Goal: Complete application form

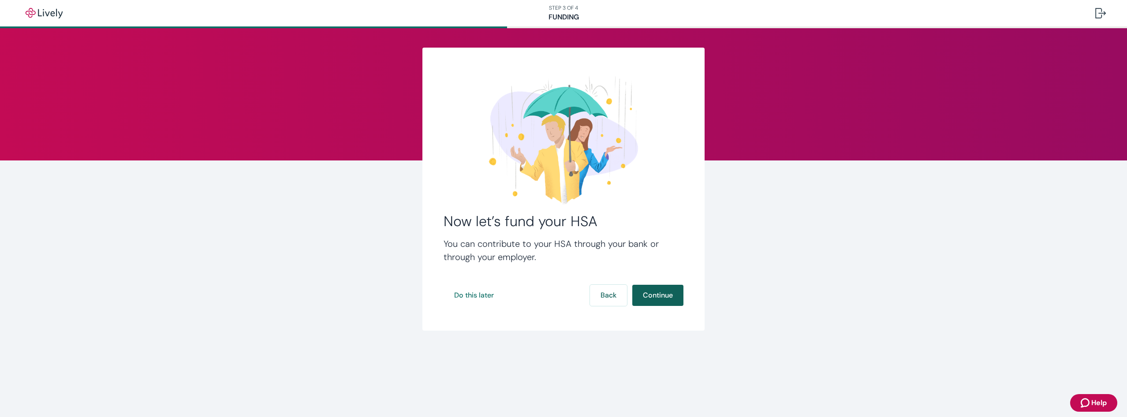
click at [667, 295] on button "Continue" at bounding box center [657, 295] width 51 height 21
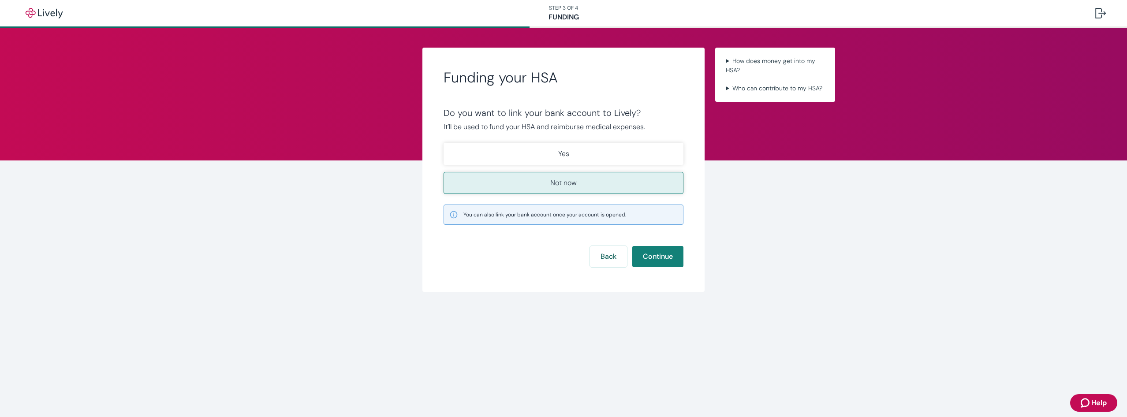
click at [572, 185] on p "Not now" at bounding box center [563, 183] width 26 height 11
click at [667, 257] on button "Continue" at bounding box center [657, 256] width 51 height 21
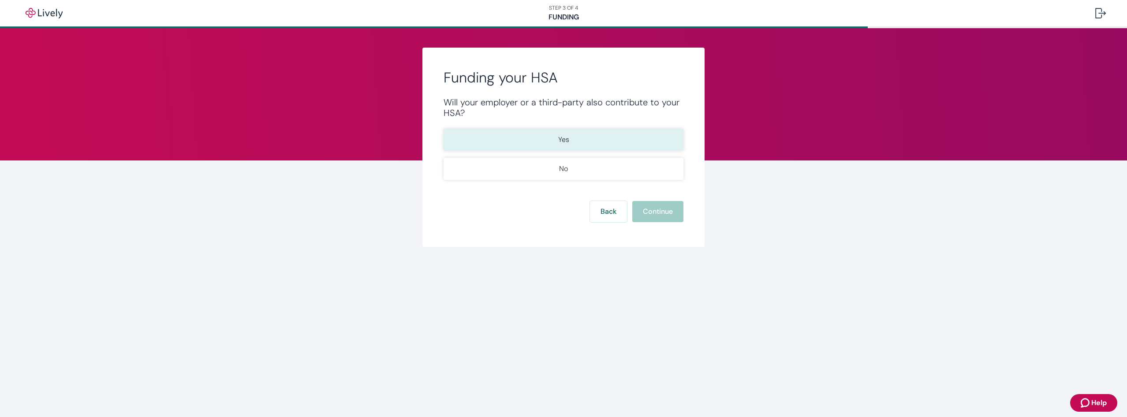
click at [565, 140] on p "Yes" at bounding box center [563, 139] width 11 height 11
click at [667, 208] on button "Continue" at bounding box center [657, 211] width 51 height 21
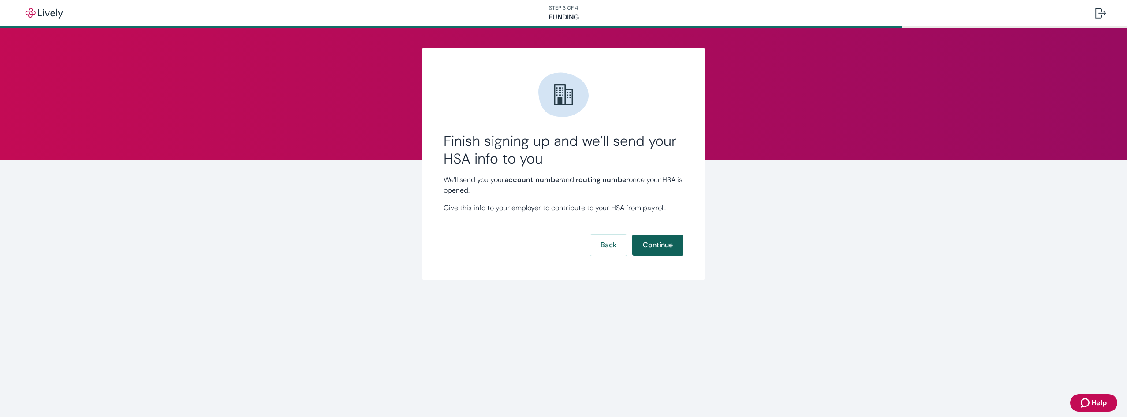
click at [641, 242] on button "Continue" at bounding box center [657, 245] width 51 height 21
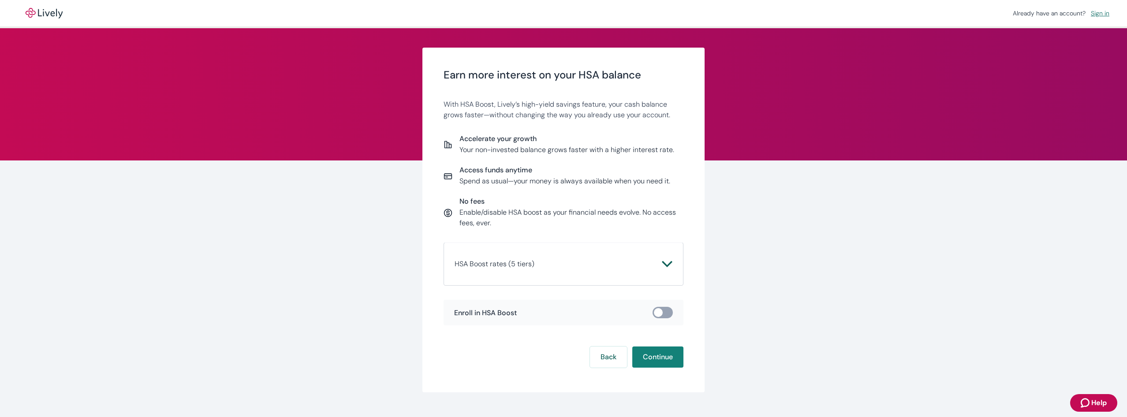
click at [667, 263] on icon "Chevron icon" at bounding box center [667, 264] width 10 height 6
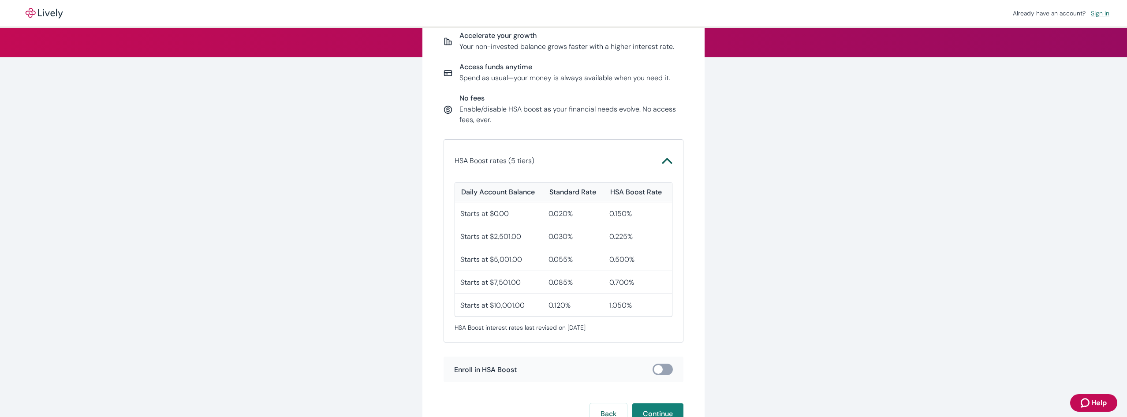
scroll to position [132, 0]
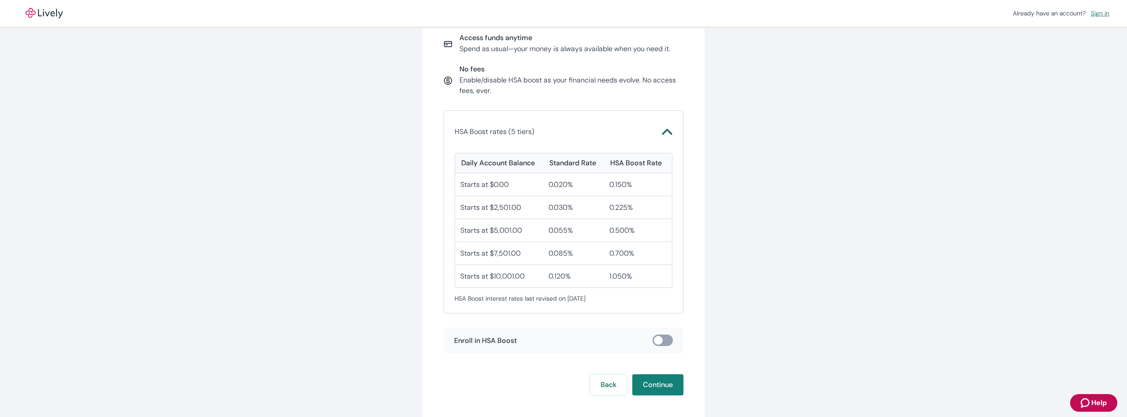
click at [519, 212] on div "Starts at $2,501.00" at bounding box center [499, 207] width 88 height 23
click at [665, 344] on input "checkbox" at bounding box center [658, 340] width 26 height 9
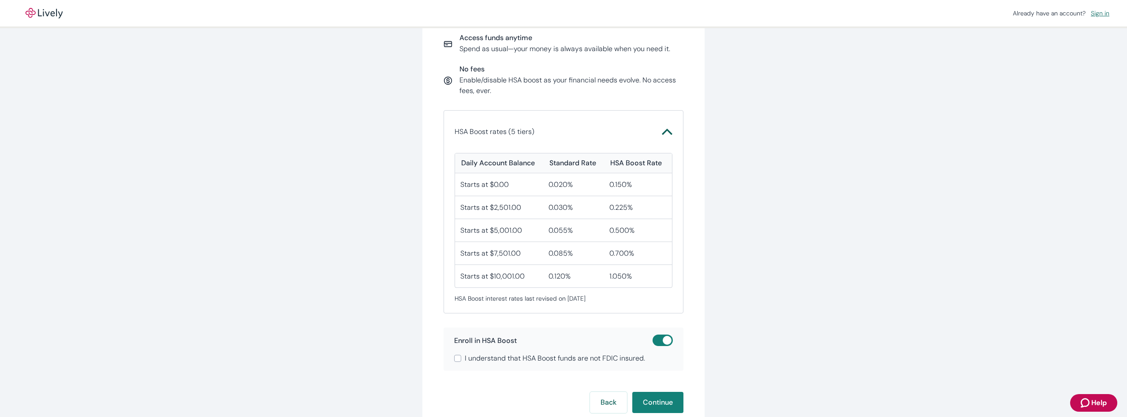
click at [654, 342] on input "checkbox" at bounding box center [667, 340] width 26 height 9
checkbox input "false"
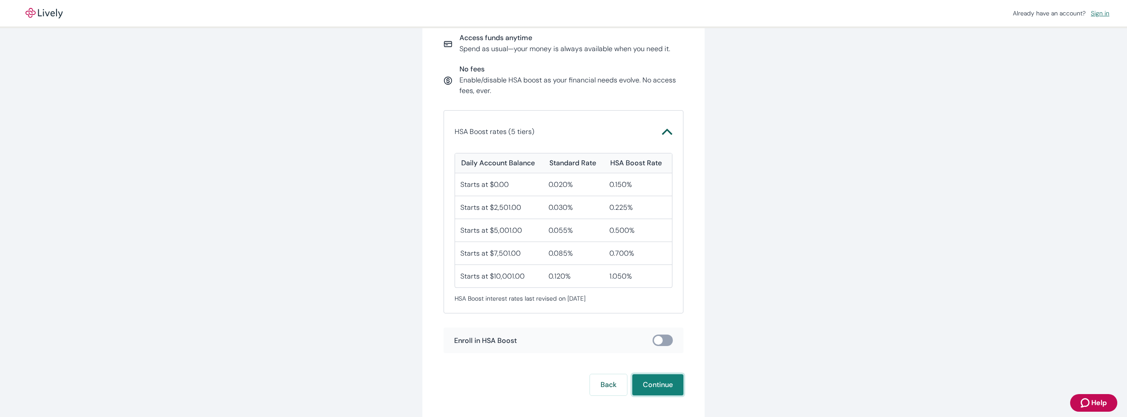
click at [653, 380] on button "Continue" at bounding box center [657, 384] width 51 height 21
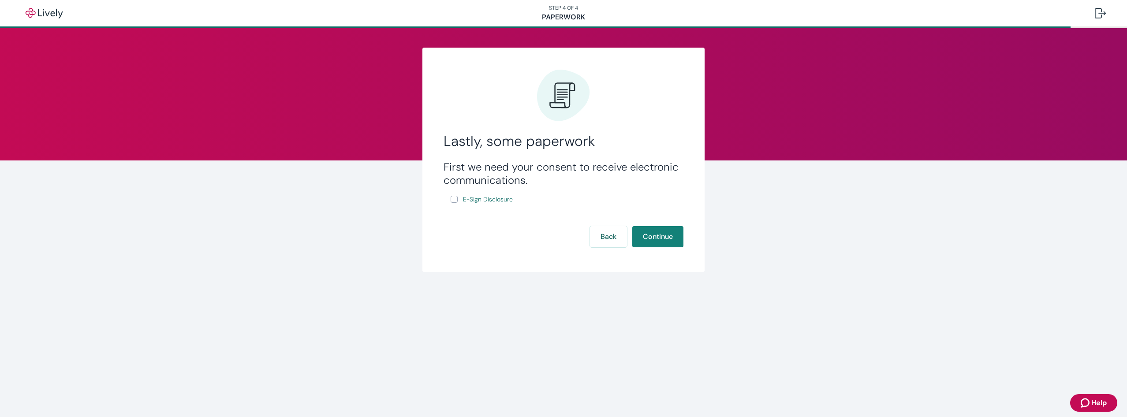
click at [456, 200] on input "E-Sign Disclosure" at bounding box center [454, 199] width 7 height 7
checkbox input "true"
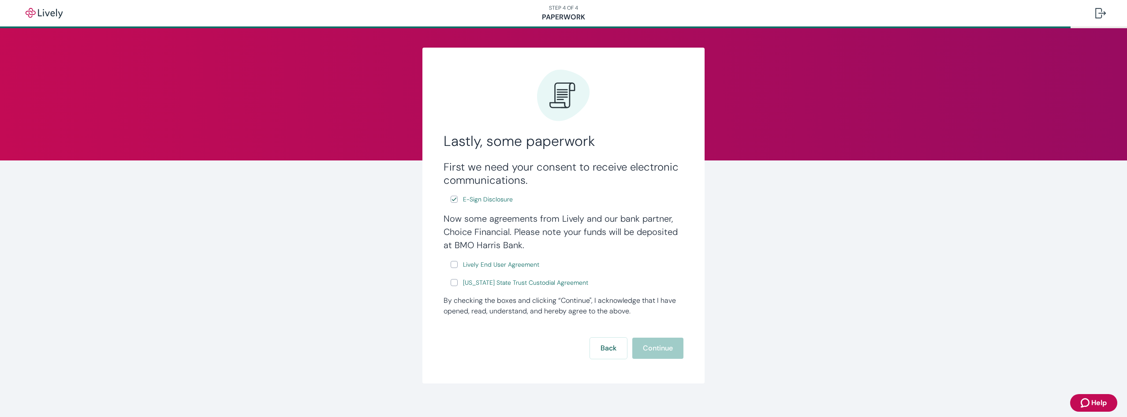
click at [451, 268] on input "Lively End User Agreement" at bounding box center [454, 264] width 7 height 7
checkbox input "true"
click at [454, 286] on input "[US_STATE] State Trust Custodial Agreement" at bounding box center [454, 282] width 7 height 7
checkbox input "true"
click at [677, 346] on button "Continue" at bounding box center [657, 348] width 51 height 21
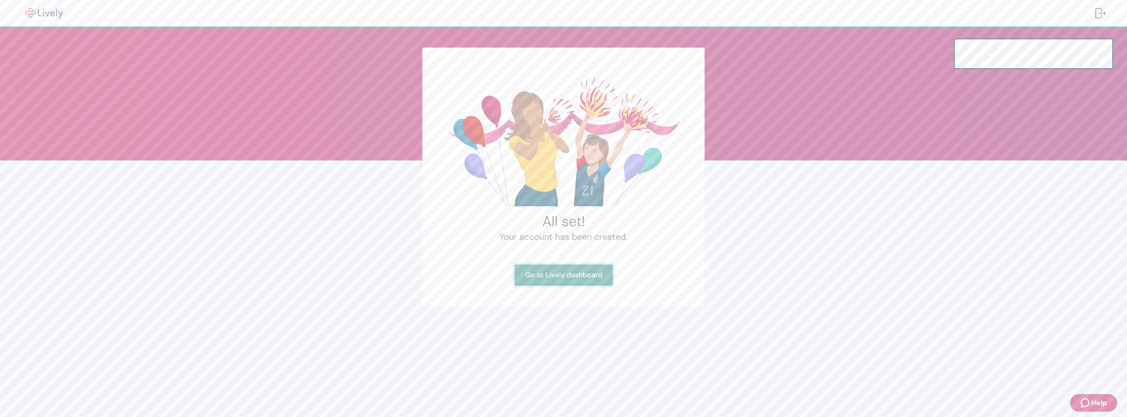
click at [570, 275] on link "Go to Lively dashboard" at bounding box center [564, 275] width 98 height 21
